Goal: Use online tool/utility

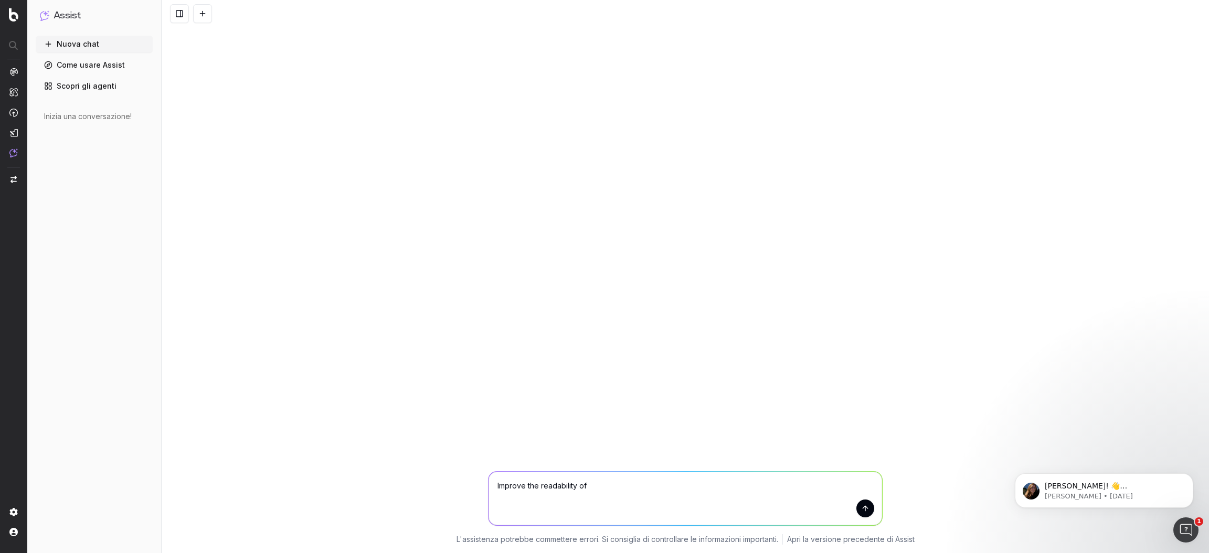
click at [626, 485] on textarea "Improve the readability of" at bounding box center [686, 499] width 394 height 54
paste textarea "[URL][DOMAIN_NAME]"
click at [875, 511] on textarea "Improve the readability of [URL][DOMAIN_NAME]" at bounding box center [686, 499] width 394 height 54
type textarea "Improve the readability of [URL][DOMAIN_NAME]"
click at [870, 512] on button "submit" at bounding box center [866, 509] width 18 height 18
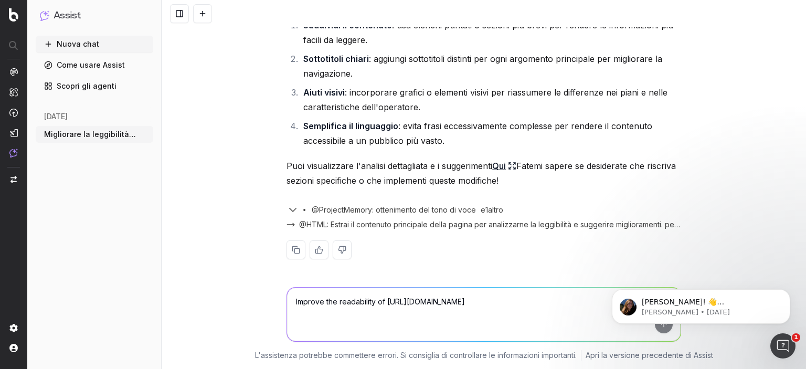
scroll to position [105, 0]
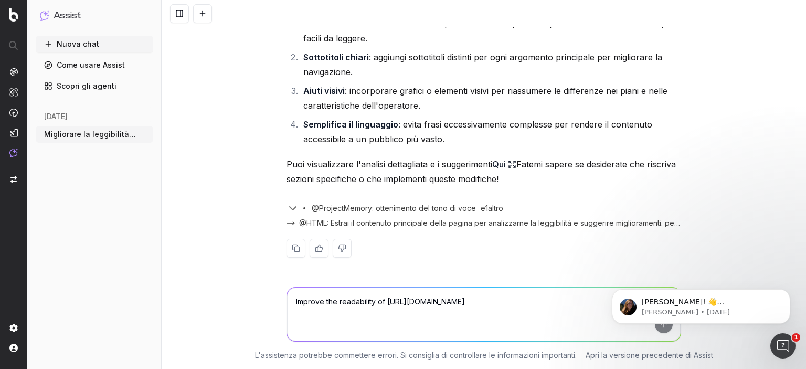
click at [497, 161] on font "Qui" at bounding box center [499, 164] width 14 height 10
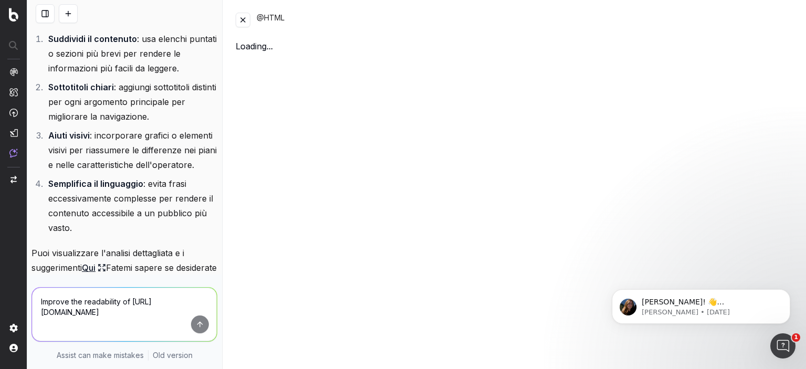
scroll to position [149, 0]
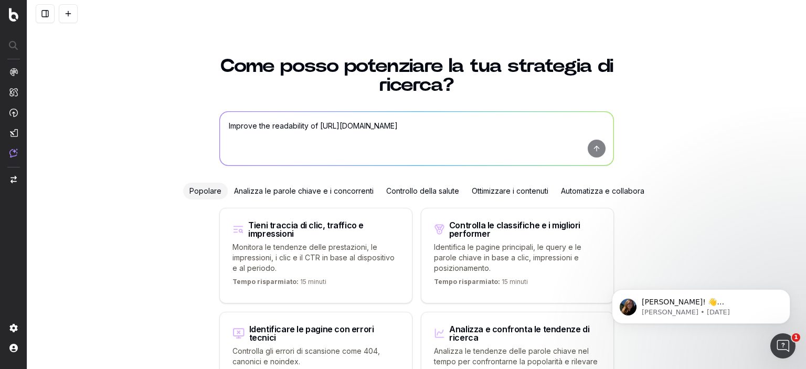
click at [47, 17] on button at bounding box center [45, 13] width 19 height 19
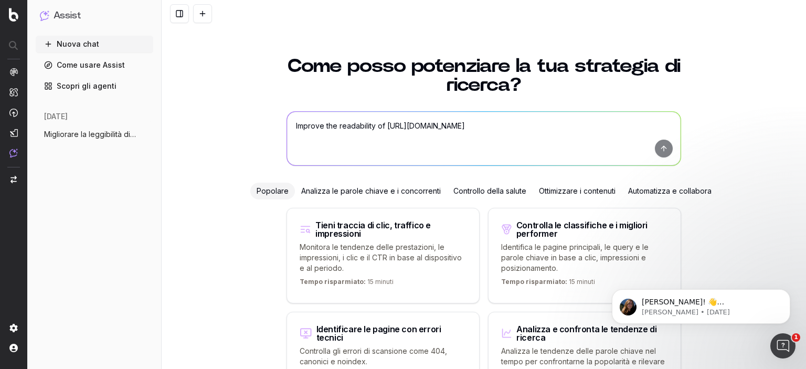
click at [100, 142] on button "Migliorare la leggibilità di [URL]" at bounding box center [95, 134] width 118 height 17
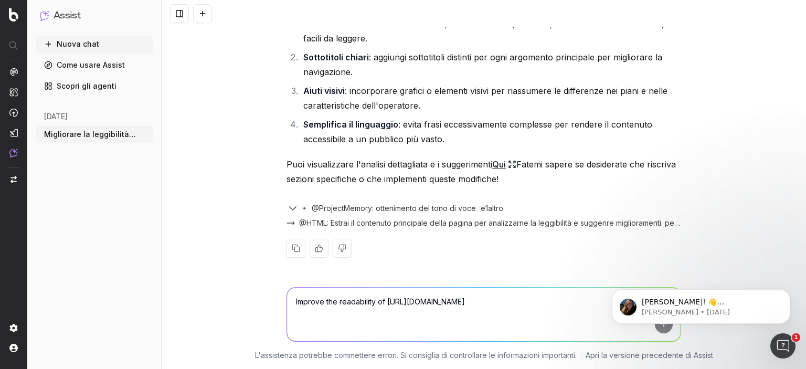
scroll to position [105, 0]
click at [498, 164] on font "Qui" at bounding box center [499, 164] width 14 height 10
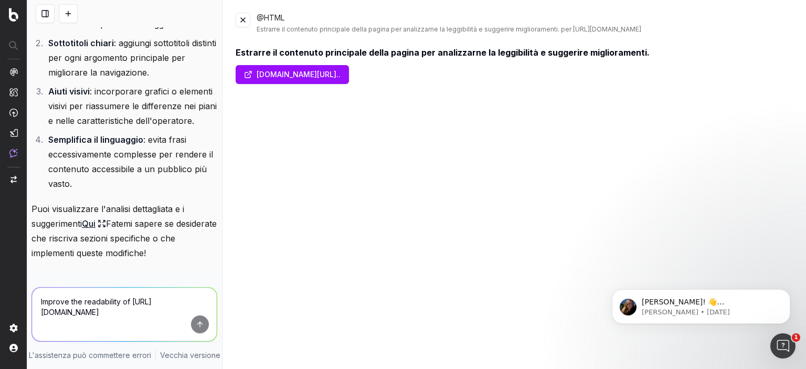
click at [340, 79] on font "[DOMAIN_NAME][URL].." at bounding box center [299, 74] width 84 height 9
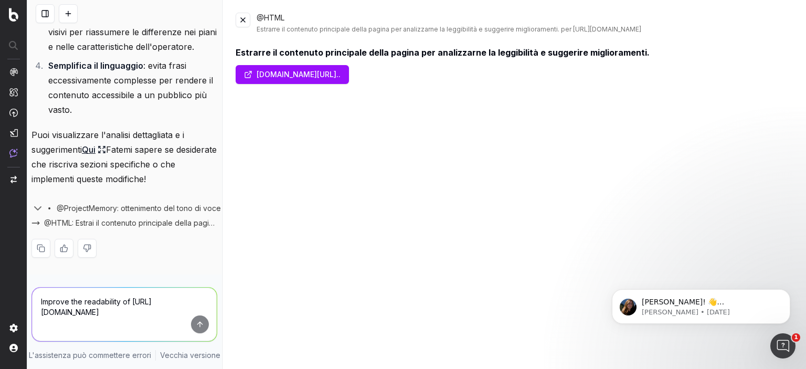
scroll to position [300, 0]
click at [120, 292] on textarea "Improve the readability of [URL][DOMAIN_NAME]" at bounding box center [124, 315] width 185 height 54
type textarea "si riscrivi"
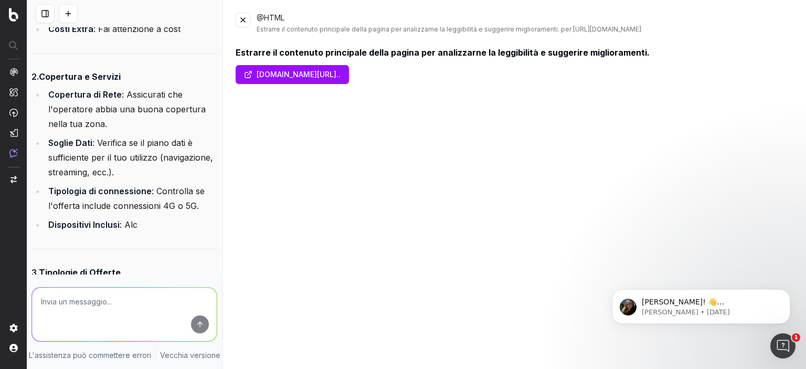
scroll to position [756, 0]
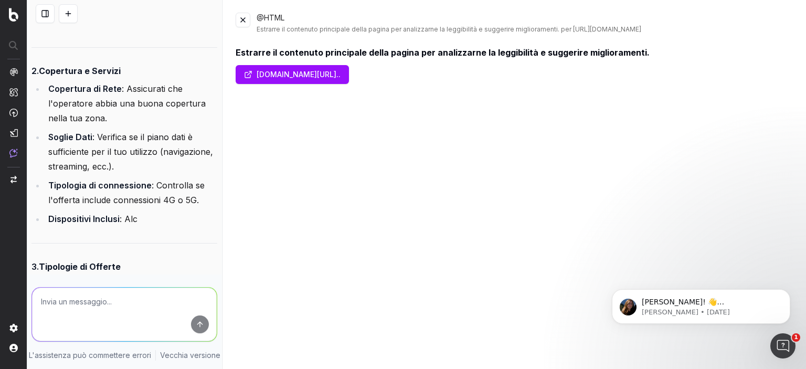
click at [243, 23] on button at bounding box center [243, 20] width 15 height 15
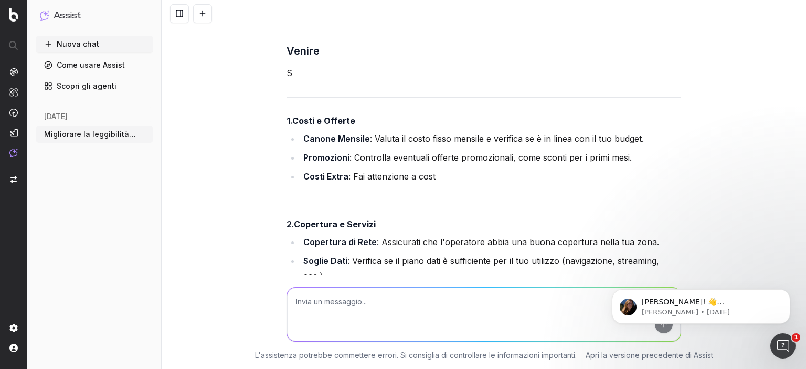
scroll to position [423, 0]
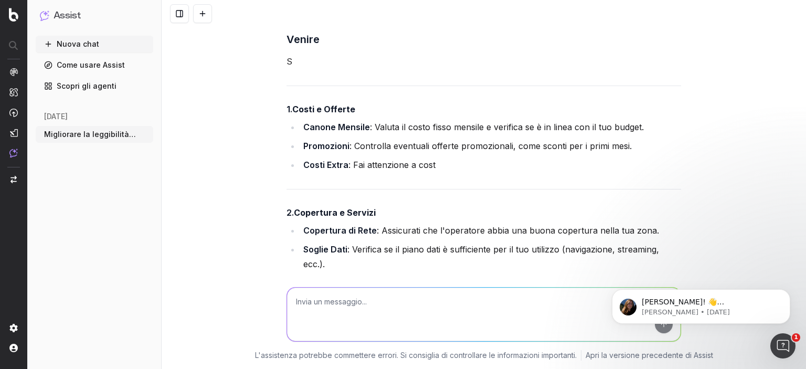
click at [342, 314] on textarea at bounding box center [484, 315] width 394 height 54
click at [785, 345] on icon "Apri Intercom Messenger" at bounding box center [781, 344] width 17 height 17
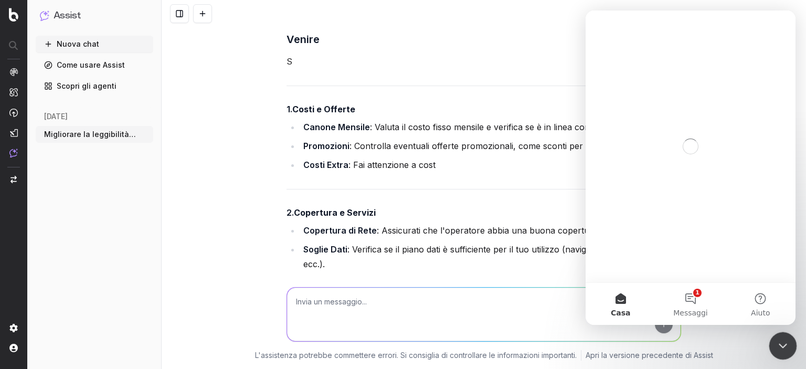
scroll to position [0, 0]
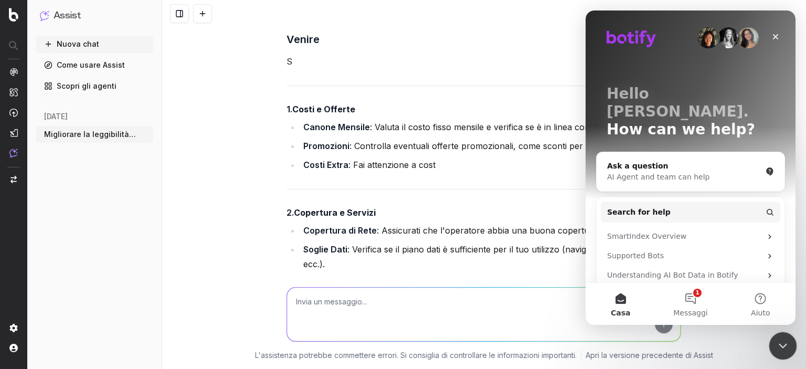
click at [785, 345] on icon "Close Intercom Messenger" at bounding box center [781, 344] width 13 height 13
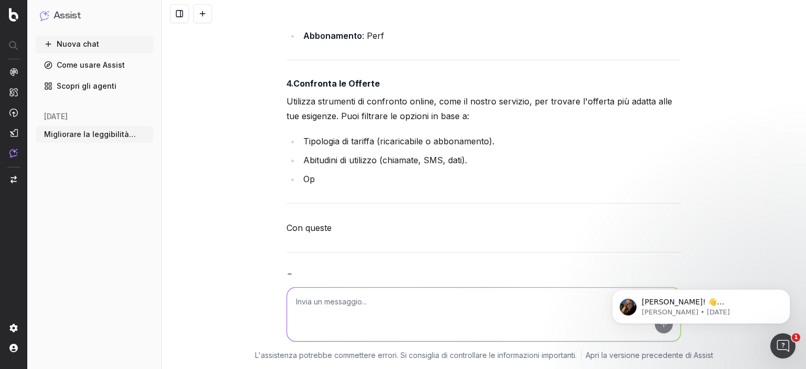
scroll to position [843, 0]
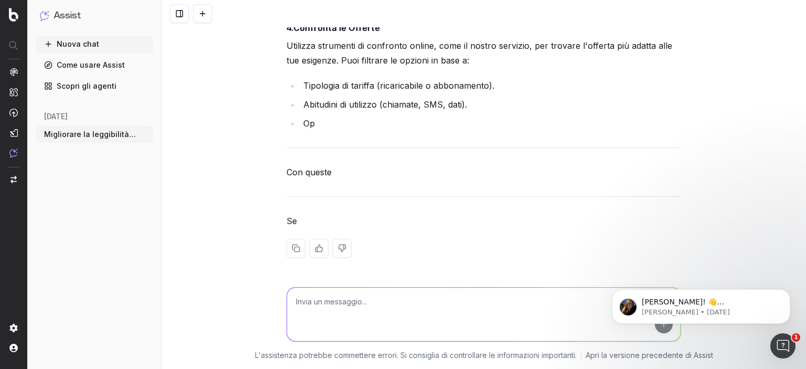
click at [341, 304] on textarea at bounding box center [484, 315] width 394 height 54
type textarea "riscrivi"
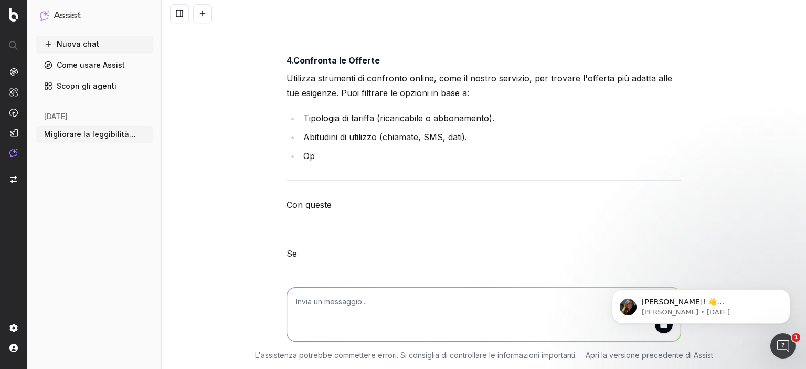
scroll to position [898, 0]
